Goal: Task Accomplishment & Management: Manage account settings

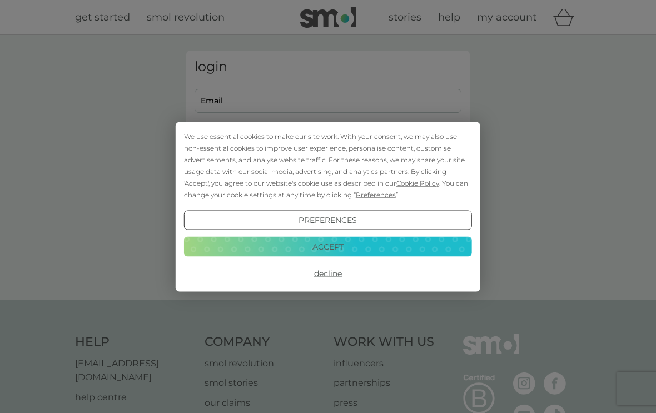
click at [324, 245] on button "Accept" at bounding box center [328, 247] width 288 height 20
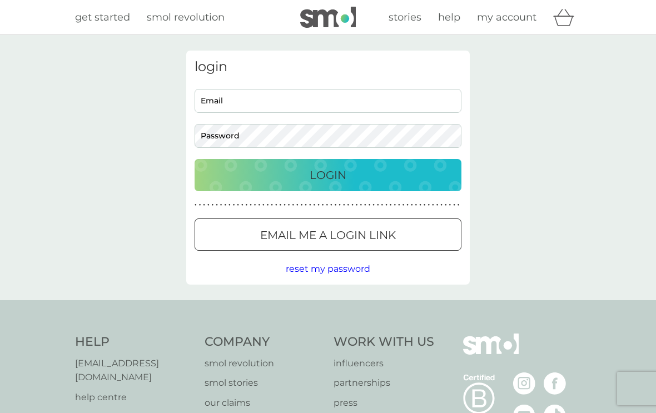
click at [309, 100] on input "Email" at bounding box center [327, 101] width 267 height 24
type input "[PERSON_NAME][EMAIL_ADDRESS][DOMAIN_NAME]"
click at [333, 173] on p "Login" at bounding box center [328, 175] width 37 height 18
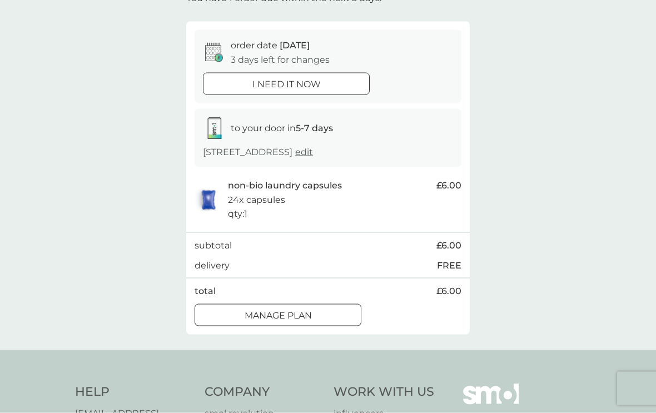
scroll to position [82, 0]
click at [277, 316] on div at bounding box center [278, 315] width 40 height 12
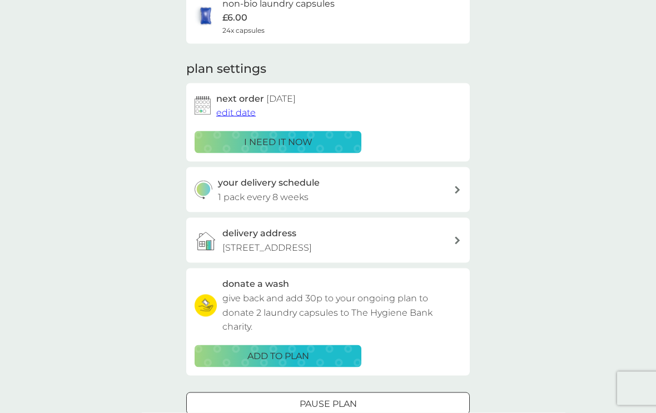
scroll to position [108, 0]
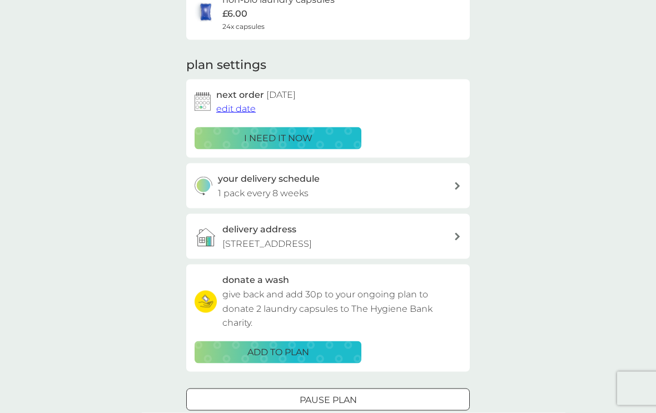
click at [430, 185] on div "your delivery schedule 1 pack every 8 weeks" at bounding box center [336, 186] width 236 height 28
select select "56"
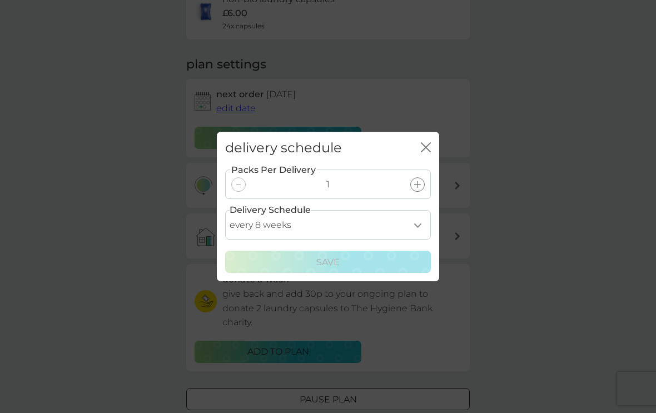
click at [427, 152] on icon "close" at bounding box center [428, 147] width 4 height 9
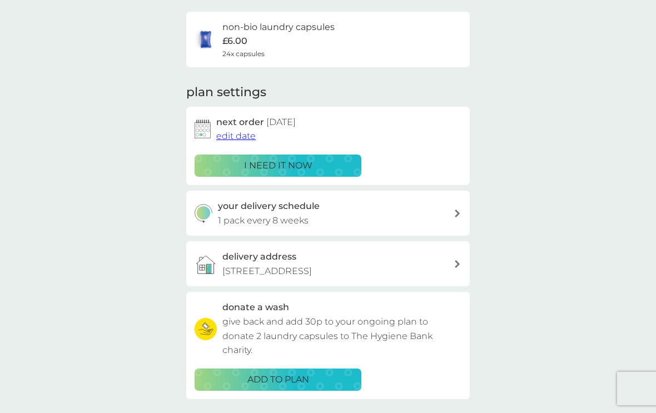
scroll to position [81, 0]
click at [236, 134] on span "edit date" at bounding box center [235, 136] width 39 height 11
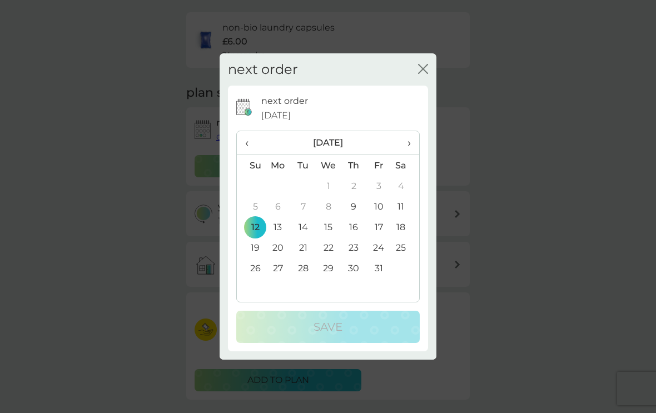
click at [413, 152] on th "›" at bounding box center [405, 143] width 28 height 24
click at [248, 152] on span "‹" at bounding box center [251, 142] width 12 height 23
click at [408, 152] on span "›" at bounding box center [405, 142] width 11 height 23
click at [258, 211] on td "2" at bounding box center [251, 206] width 28 height 21
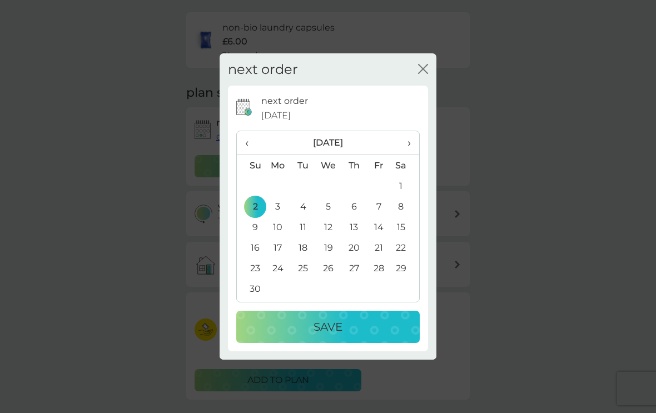
click at [330, 331] on p "Save" at bounding box center [327, 327] width 29 height 18
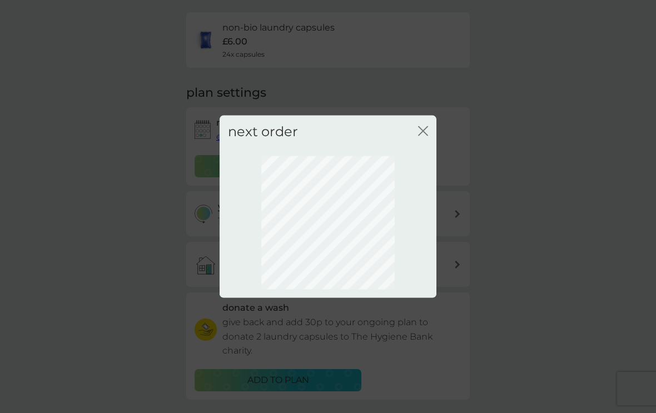
scroll to position [34, 0]
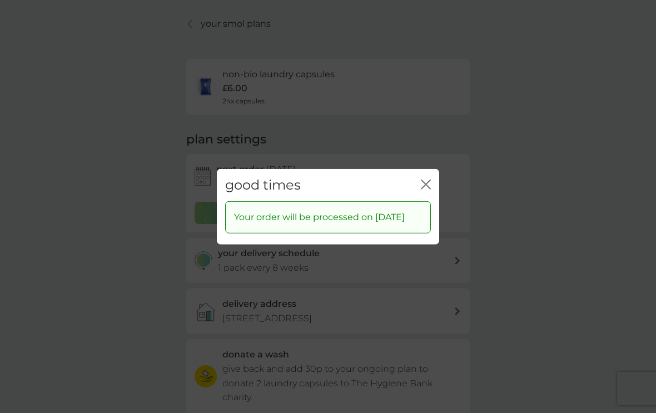
click at [428, 183] on icon "close" at bounding box center [426, 184] width 10 height 10
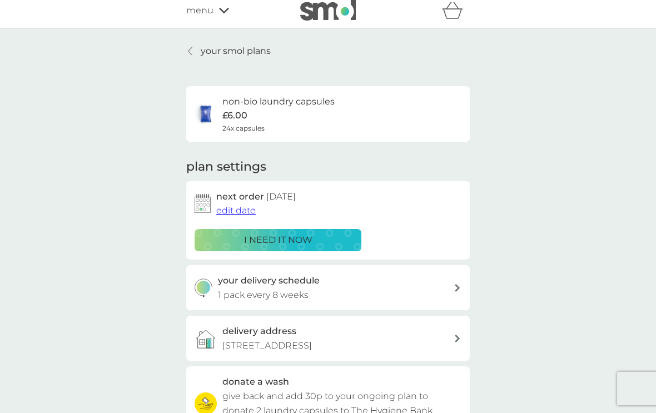
scroll to position [0, 0]
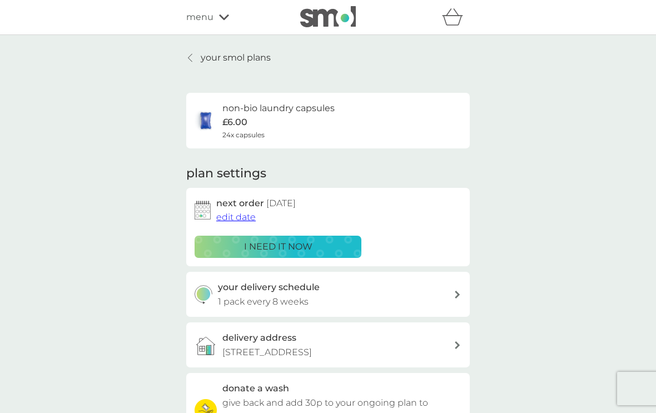
click at [223, 11] on div "menu" at bounding box center [233, 17] width 94 height 14
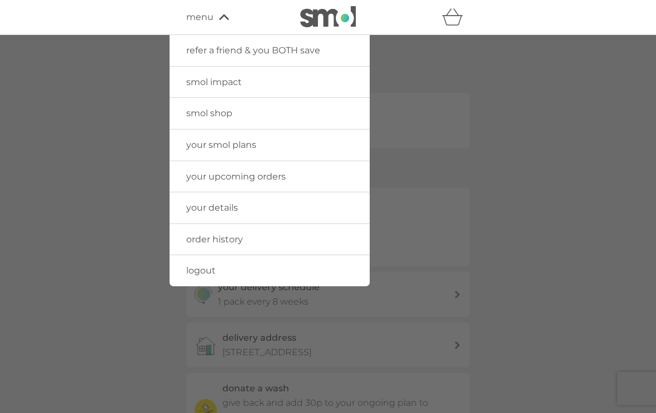
click at [326, 139] on link "your smol plans" at bounding box center [269, 144] width 200 height 31
